Goal: Task Accomplishment & Management: Manage account settings

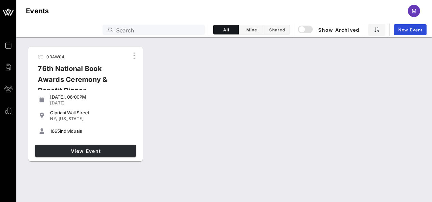
click at [89, 151] on span "View Event" at bounding box center [85, 151] width 95 height 6
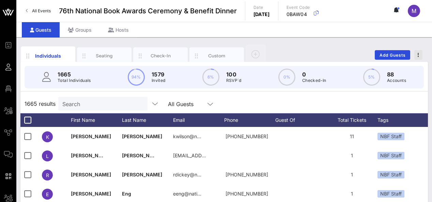
click at [421, 53] on span "button" at bounding box center [418, 54] width 8 height 5
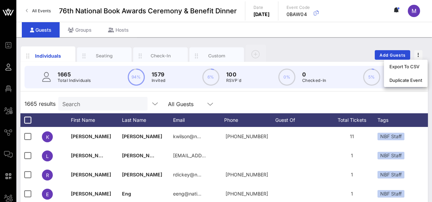
click at [351, 45] on div "Individuals Seating Check-In Custom Add Guests" at bounding box center [223, 55] width 407 height 22
click at [214, 54] on div "Custom" at bounding box center [217, 55] width 30 height 6
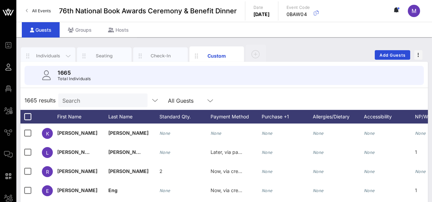
click at [49, 55] on div "Individuals" at bounding box center [48, 55] width 30 height 6
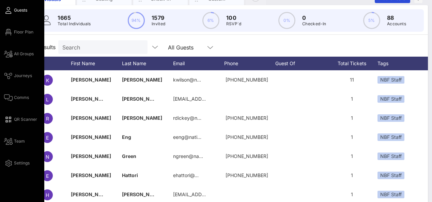
scroll to position [58, 0]
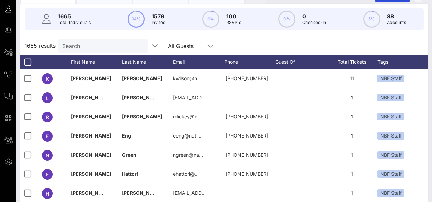
click at [245, 39] on div "1665 results Search All Guests" at bounding box center [223, 45] width 407 height 19
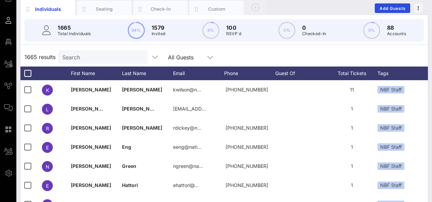
scroll to position [21, 0]
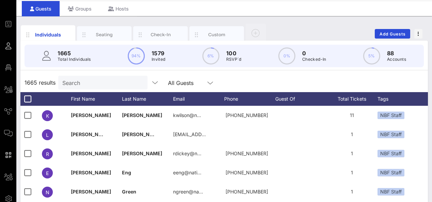
click at [292, 25] on div "Individuals Seating Check-In Custom Add Guests" at bounding box center [223, 34] width 407 height 22
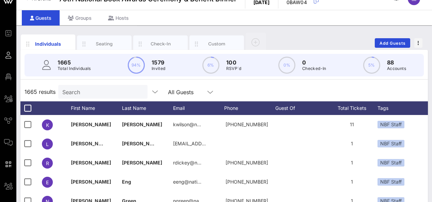
scroll to position [0, 0]
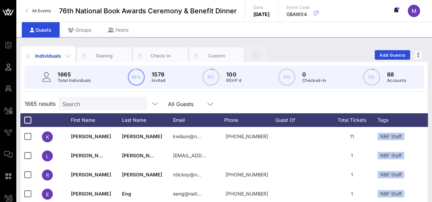
click at [71, 55] on icon "button" at bounding box center [68, 56] width 8 height 8
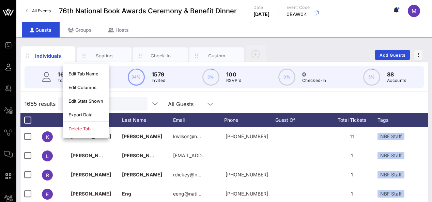
click at [101, 40] on div "Individuals Seating Check-In Custom Add Guests 1665 Total Individuals 94% 1579 …" at bounding box center [223, 187] width 415 height 301
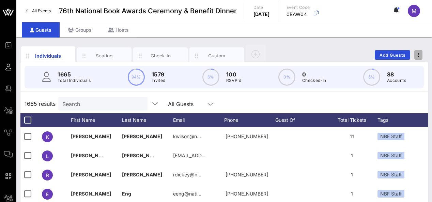
click at [418, 53] on icon "button" at bounding box center [417, 54] width 1 height 5
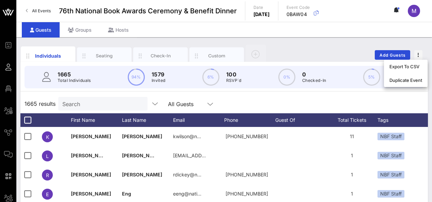
click at [333, 47] on div "Individuals Seating Check-In Custom Add Guests" at bounding box center [223, 55] width 407 height 22
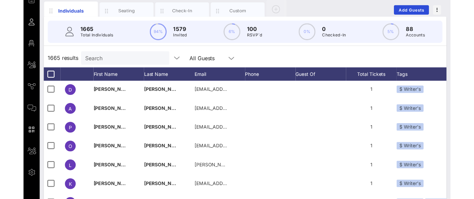
scroll to position [16459, 0]
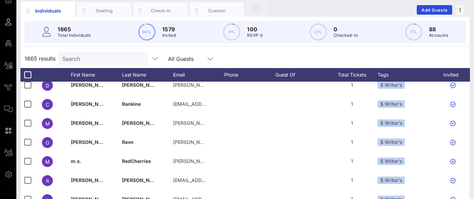
click at [252, 30] on p "100" at bounding box center [254, 29] width 15 height 8
click at [240, 31] on circle at bounding box center [232, 32] width 16 height 16
click at [208, 57] on icon at bounding box center [210, 59] width 6 height 8
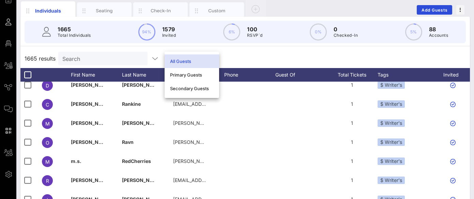
click at [240, 58] on div "1665 results Search All Guests" at bounding box center [244, 58] width 449 height 19
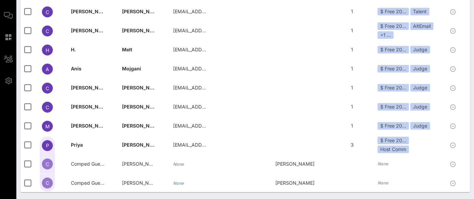
scroll to position [0, 0]
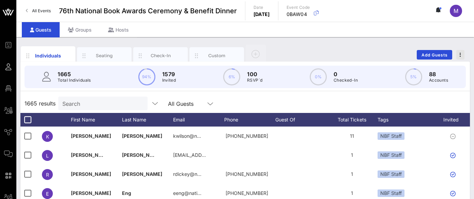
click at [431, 53] on span "button" at bounding box center [460, 54] width 8 height 5
click at [372, 44] on div "Individuals Seating Check-In Custom Add Guests" at bounding box center [244, 55] width 449 height 22
click at [78, 30] on div "Groups" at bounding box center [80, 29] width 40 height 15
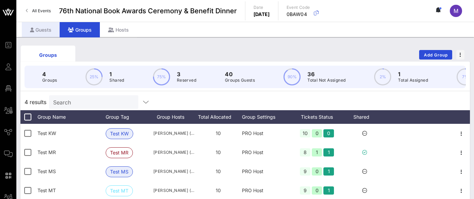
click at [43, 29] on div "Guests" at bounding box center [41, 29] width 38 height 15
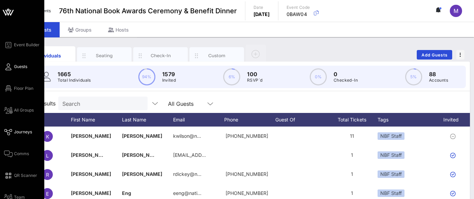
click at [28, 132] on span "Journeys" at bounding box center [23, 132] width 18 height 6
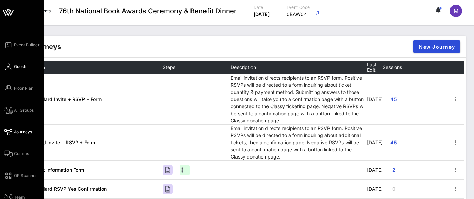
click at [19, 65] on span "Guests" at bounding box center [20, 67] width 13 height 6
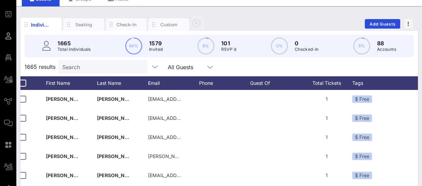
scroll to position [0, 9]
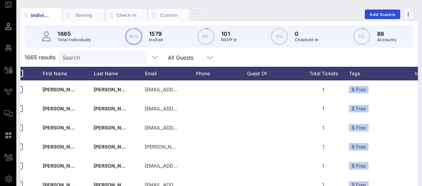
drag, startPoint x: 329, startPoint y: 184, endPoint x: 414, endPoint y: 188, distance: 84.9
click at [414, 145] on html "Event Builder Guests Floor Plan All Groups Journeys Comms QR Scanner Team Setti…" at bounding box center [211, 52] width 422 height 186
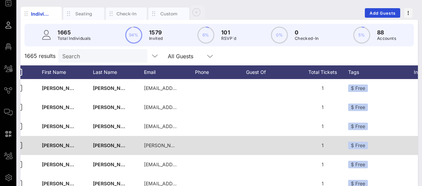
click at [273, 140] on div at bounding box center [271, 145] width 51 height 19
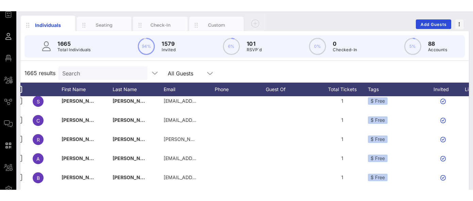
scroll to position [2898, 9]
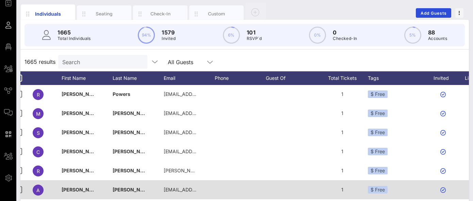
drag, startPoint x: 412, startPoint y: 194, endPoint x: 452, endPoint y: 195, distance: 39.8
click at [431, 195] on div "A [PERSON_NAME] [EMAIL_ADDRESS][DOMAIN_NAME] 1 $ Free Approved" at bounding box center [312, 189] width 602 height 19
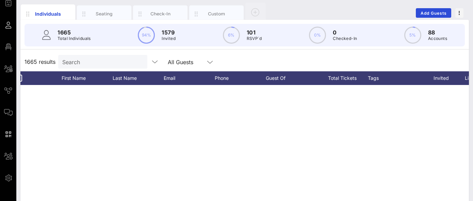
scroll to position [0, 0]
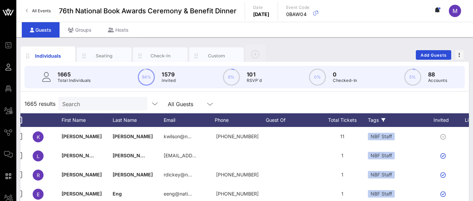
click at [396, 121] on div "Tags" at bounding box center [397, 120] width 58 height 14
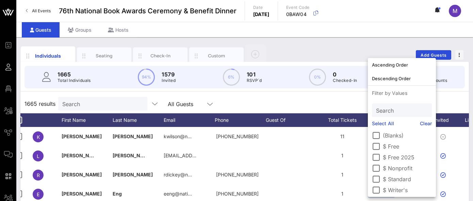
click at [341, 105] on div "1665 results Search All Guests" at bounding box center [244, 103] width 449 height 19
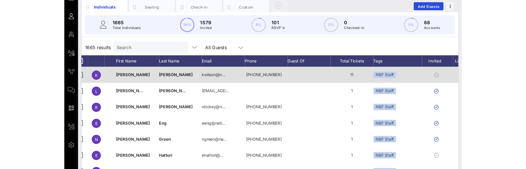
scroll to position [1, 9]
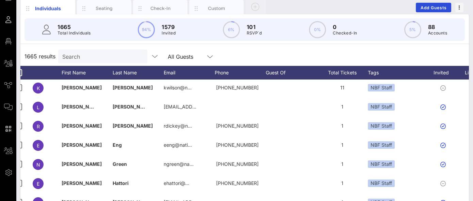
drag, startPoint x: 401, startPoint y: 59, endPoint x: 373, endPoint y: 58, distance: 28.3
click at [373, 58] on div "1665 results Search All Guests" at bounding box center [244, 56] width 449 height 19
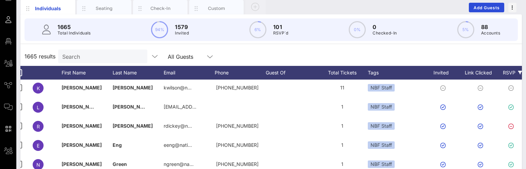
click at [431, 70] on div "RSVP" at bounding box center [513, 73] width 24 height 14
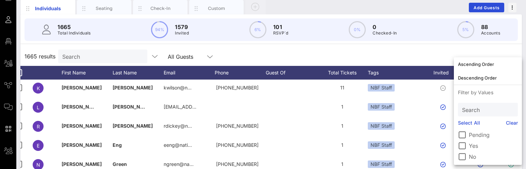
click at [431, 144] on label "Yes" at bounding box center [493, 145] width 49 height 7
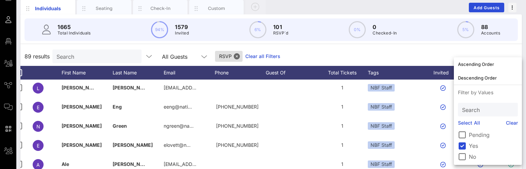
click at [423, 57] on div "89 results Search All Guests RSVP Clear all Filters" at bounding box center [271, 56] width 502 height 19
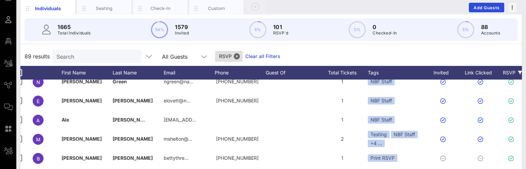
scroll to position [139, 9]
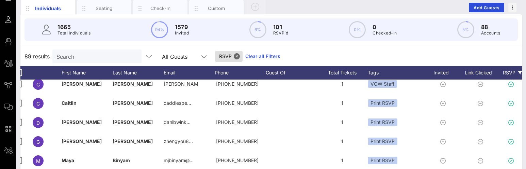
drag, startPoint x: 499, startPoint y: 57, endPoint x: 462, endPoint y: 62, distance: 37.7
click at [431, 62] on div "89 results Search All Guests RSVP Clear all Filters" at bounding box center [271, 56] width 502 height 19
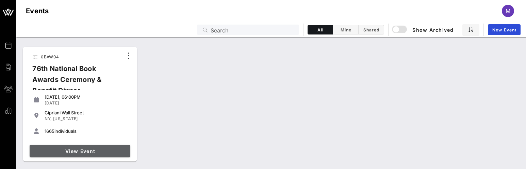
drag, startPoint x: 118, startPoint y: 151, endPoint x: 125, endPoint y: 153, distance: 7.0
click at [118, 151] on span "View Event" at bounding box center [79, 151] width 95 height 6
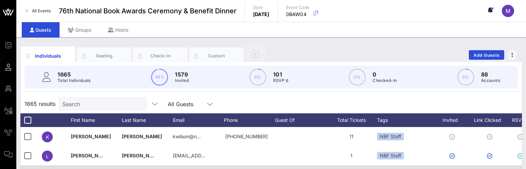
drag, startPoint x: 383, startPoint y: 166, endPoint x: 441, endPoint y: 168, distance: 58.3
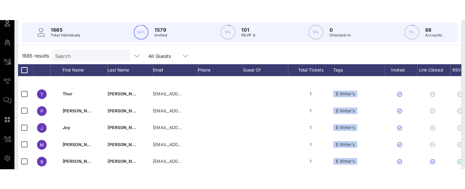
scroll to position [10689, 0]
